Goal: Navigation & Orientation: Find specific page/section

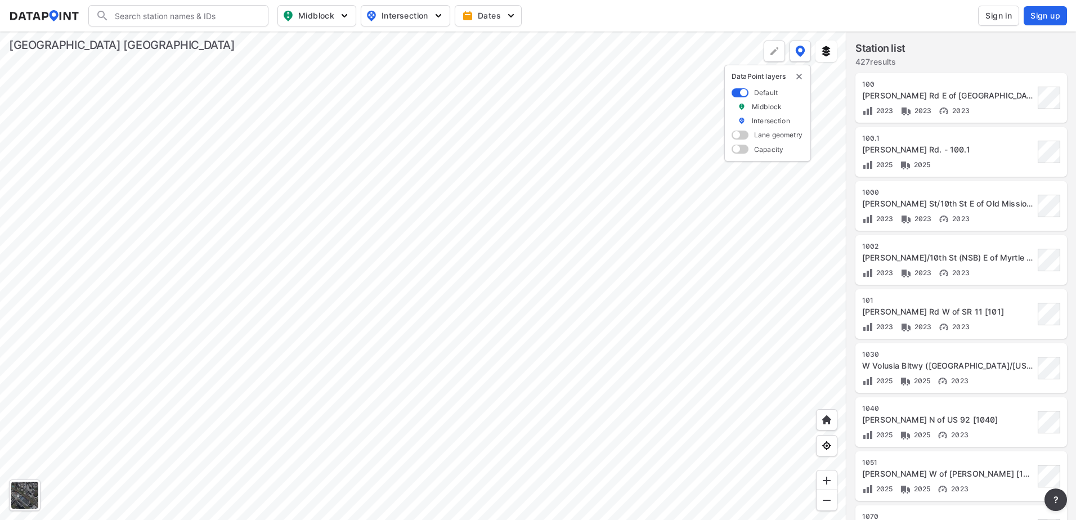
click at [609, 378] on div at bounding box center [423, 276] width 846 height 488
click at [497, 140] on div at bounding box center [423, 276] width 846 height 488
click at [505, 408] on div at bounding box center [423, 276] width 846 height 488
click at [514, 335] on div at bounding box center [423, 276] width 846 height 488
click at [331, 160] on div at bounding box center [423, 276] width 846 height 488
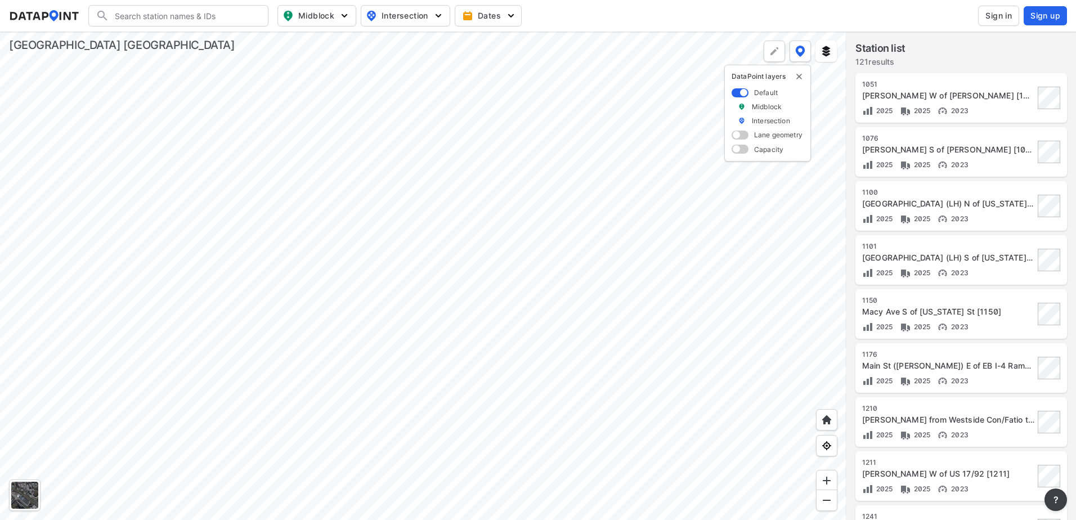
click at [395, 196] on div at bounding box center [423, 276] width 846 height 488
click at [426, 394] on div at bounding box center [423, 276] width 846 height 488
click at [335, 185] on div at bounding box center [423, 276] width 846 height 488
click at [321, 358] on div at bounding box center [423, 276] width 846 height 488
click at [365, 242] on div at bounding box center [423, 276] width 846 height 488
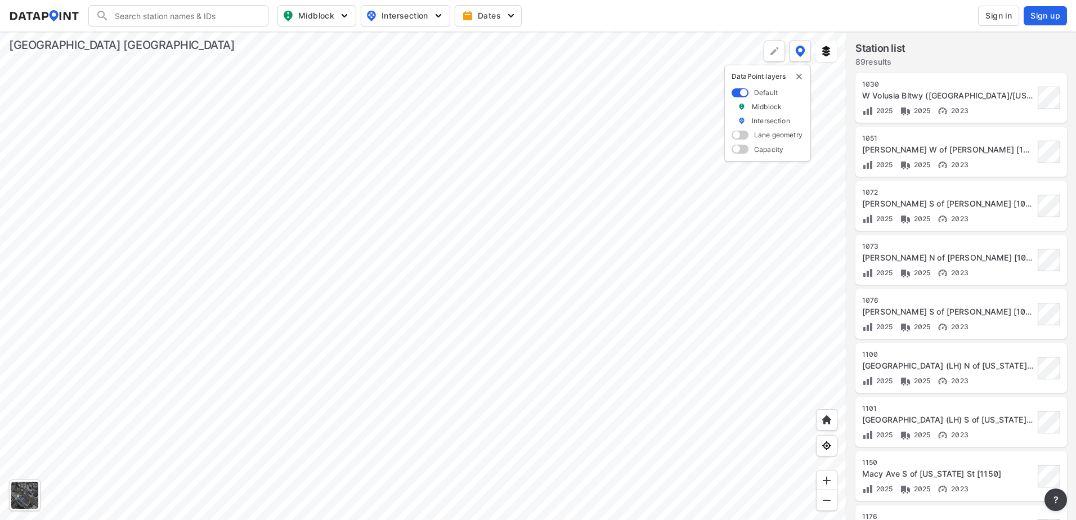
click at [432, 248] on div at bounding box center [423, 276] width 846 height 488
click at [428, 240] on div at bounding box center [423, 276] width 846 height 488
click at [452, 287] on div at bounding box center [423, 276] width 846 height 488
click at [435, 152] on div at bounding box center [423, 276] width 846 height 488
click at [410, 235] on div at bounding box center [423, 276] width 846 height 488
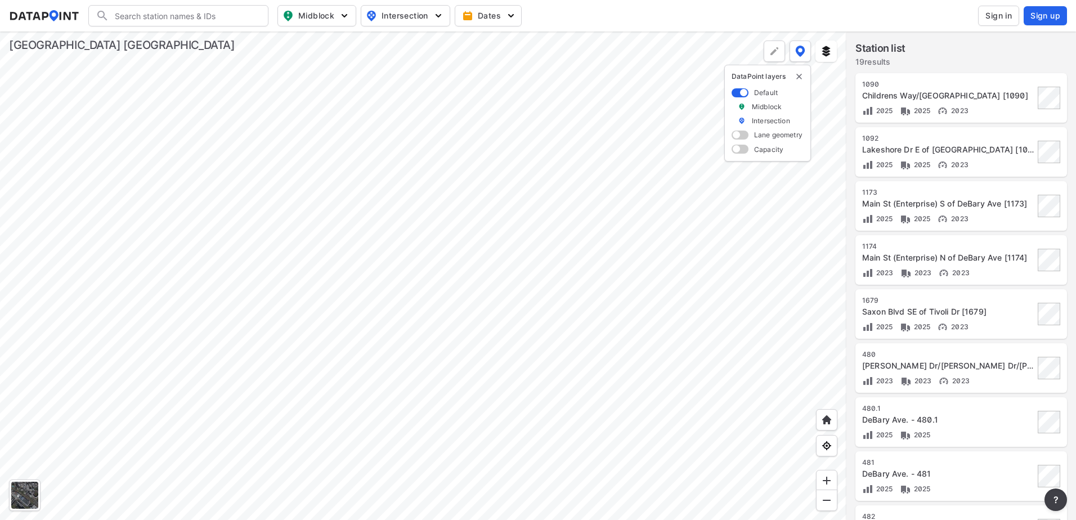
click at [540, 478] on div at bounding box center [423, 276] width 846 height 488
click at [531, 376] on div at bounding box center [423, 276] width 846 height 488
click at [486, 357] on div at bounding box center [423, 276] width 846 height 488
click at [543, 407] on div at bounding box center [423, 276] width 846 height 488
click at [651, 307] on div at bounding box center [423, 276] width 846 height 488
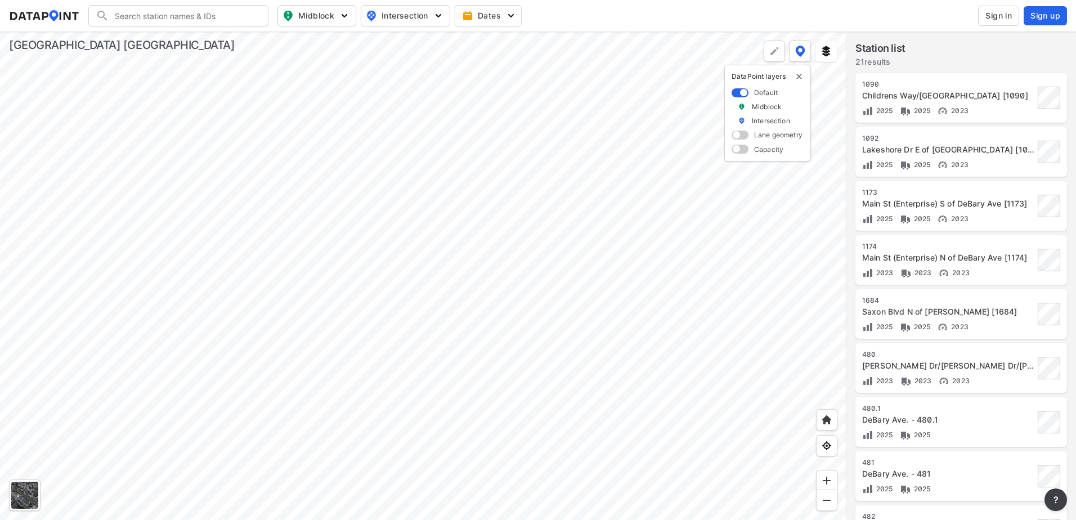
click at [209, 173] on div at bounding box center [423, 276] width 846 height 488
